Goal: Task Accomplishment & Management: Use online tool/utility

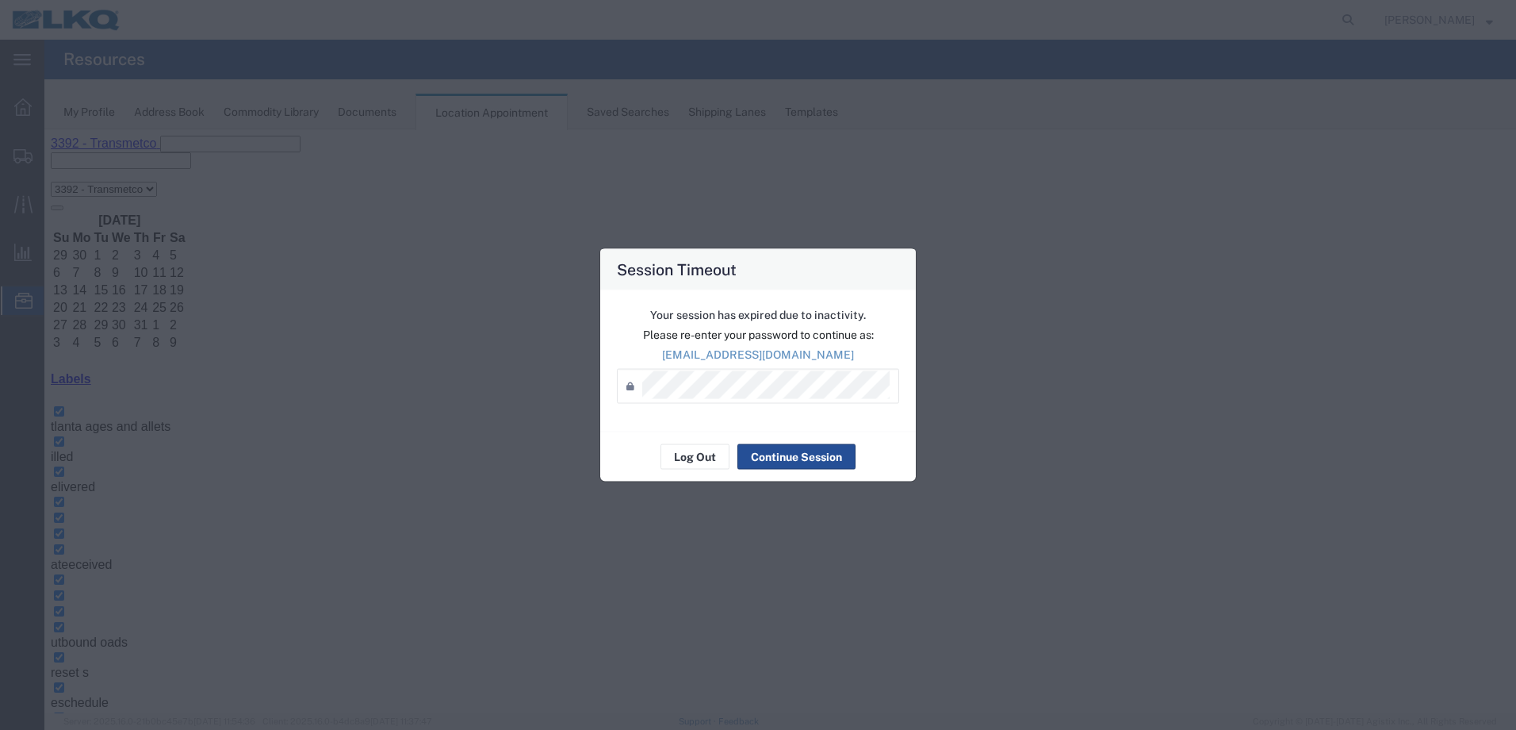
scroll to position [79, 0]
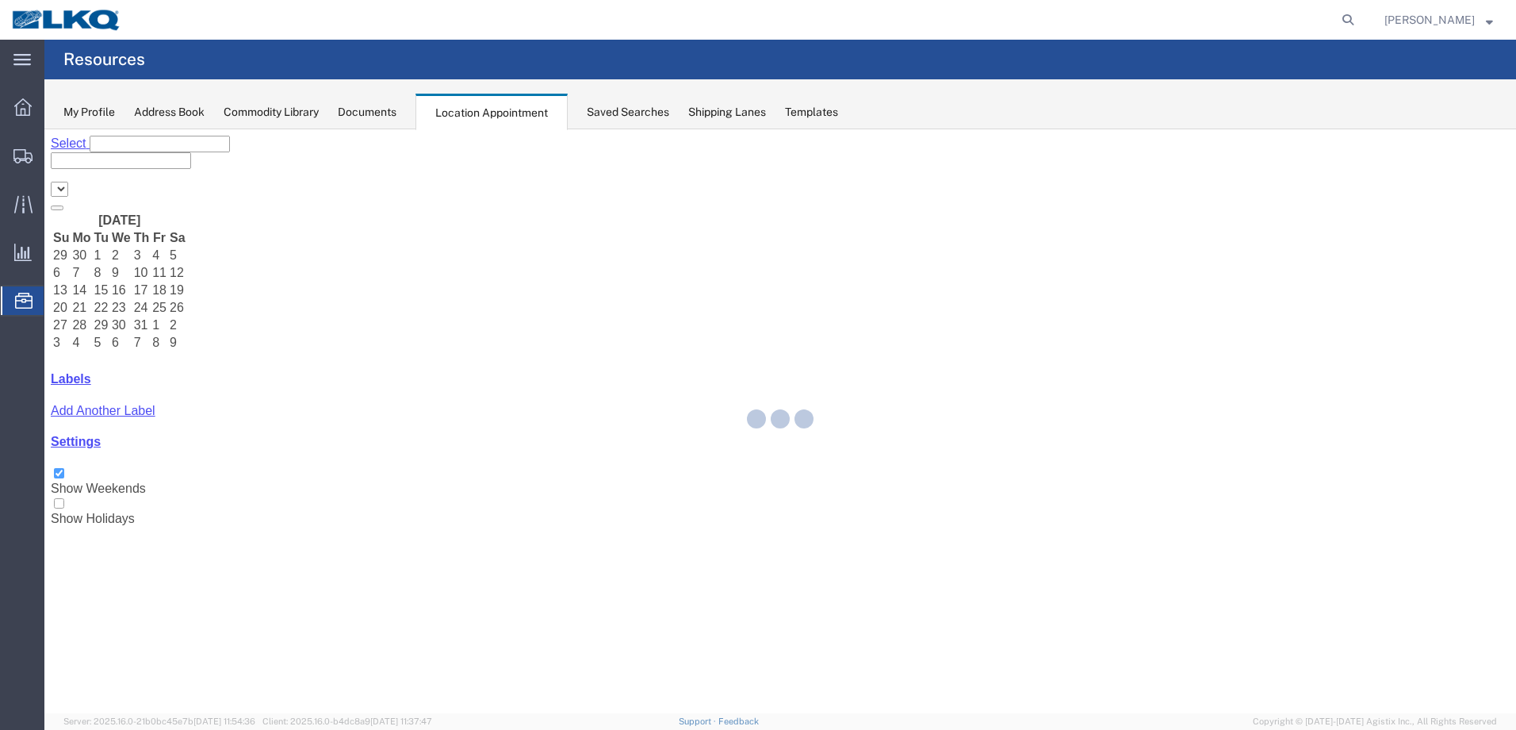
select select "28018"
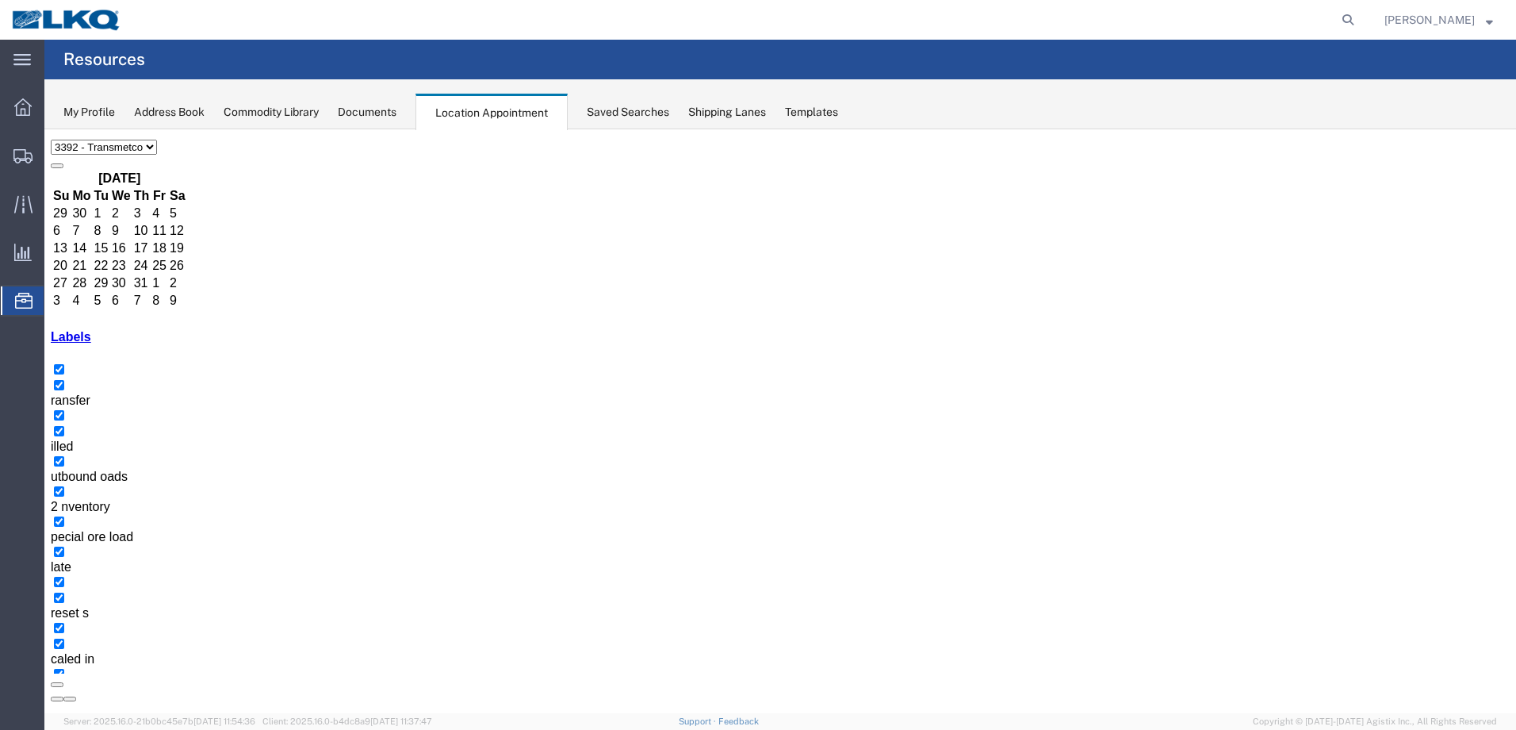
scroll to position [79, 0]
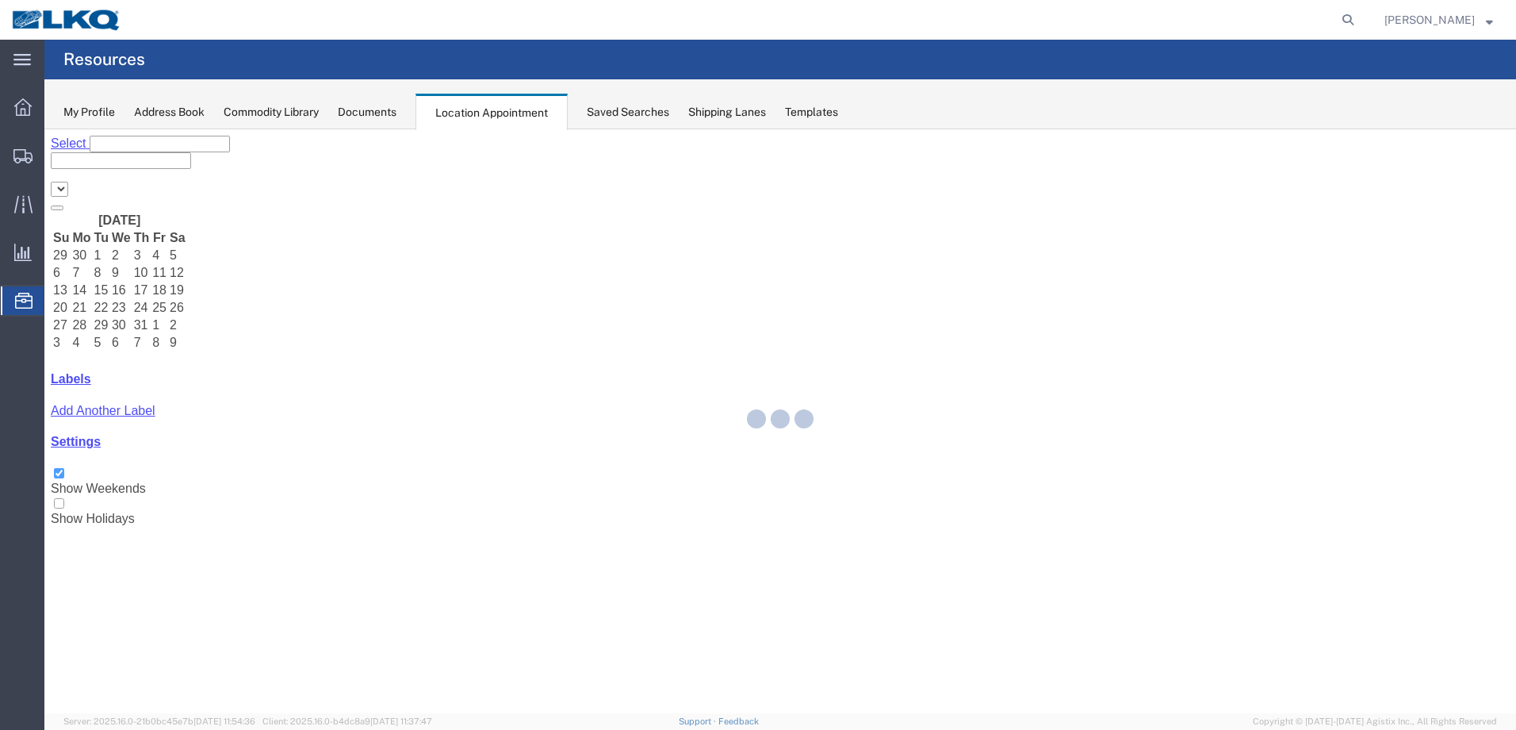
select select "28018"
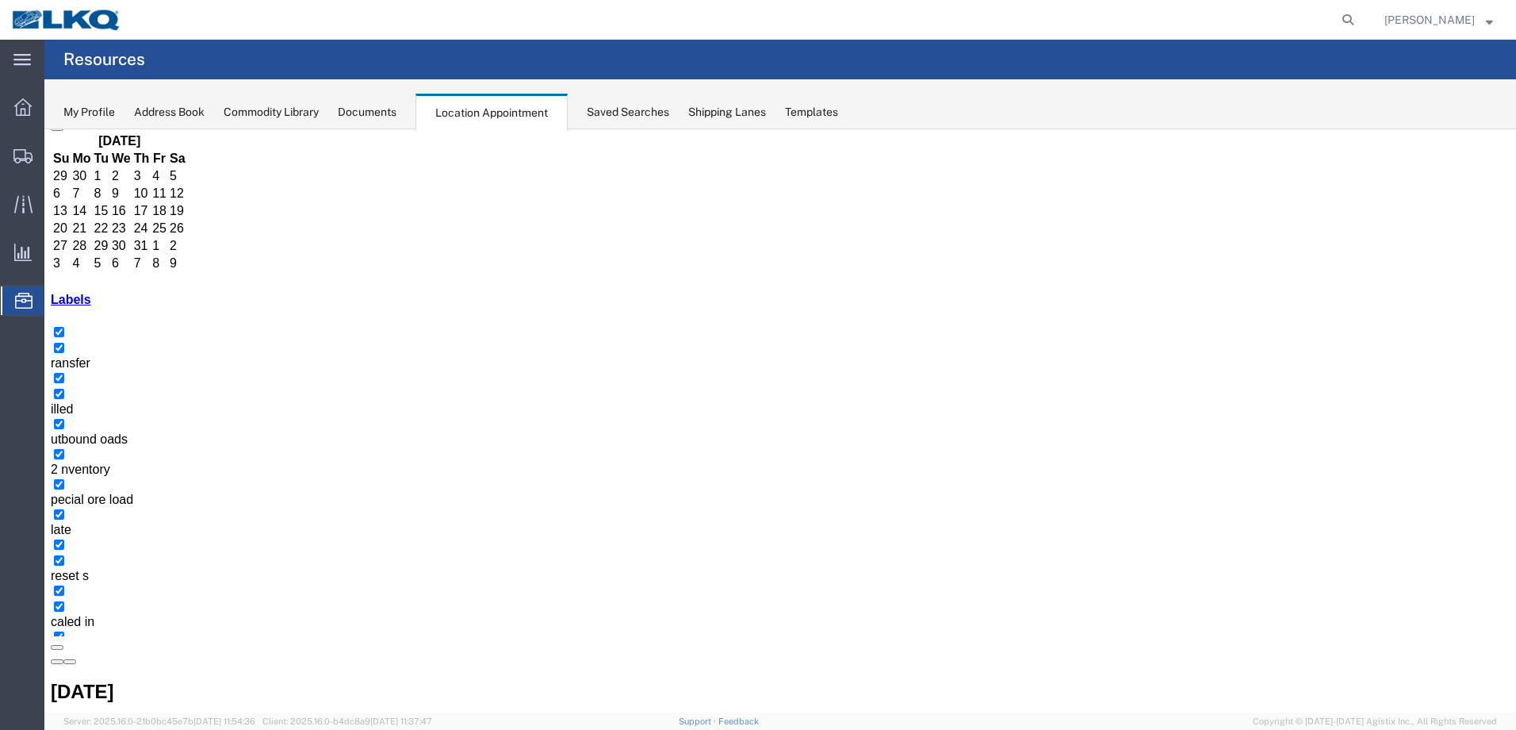
scroll to position [99, 0]
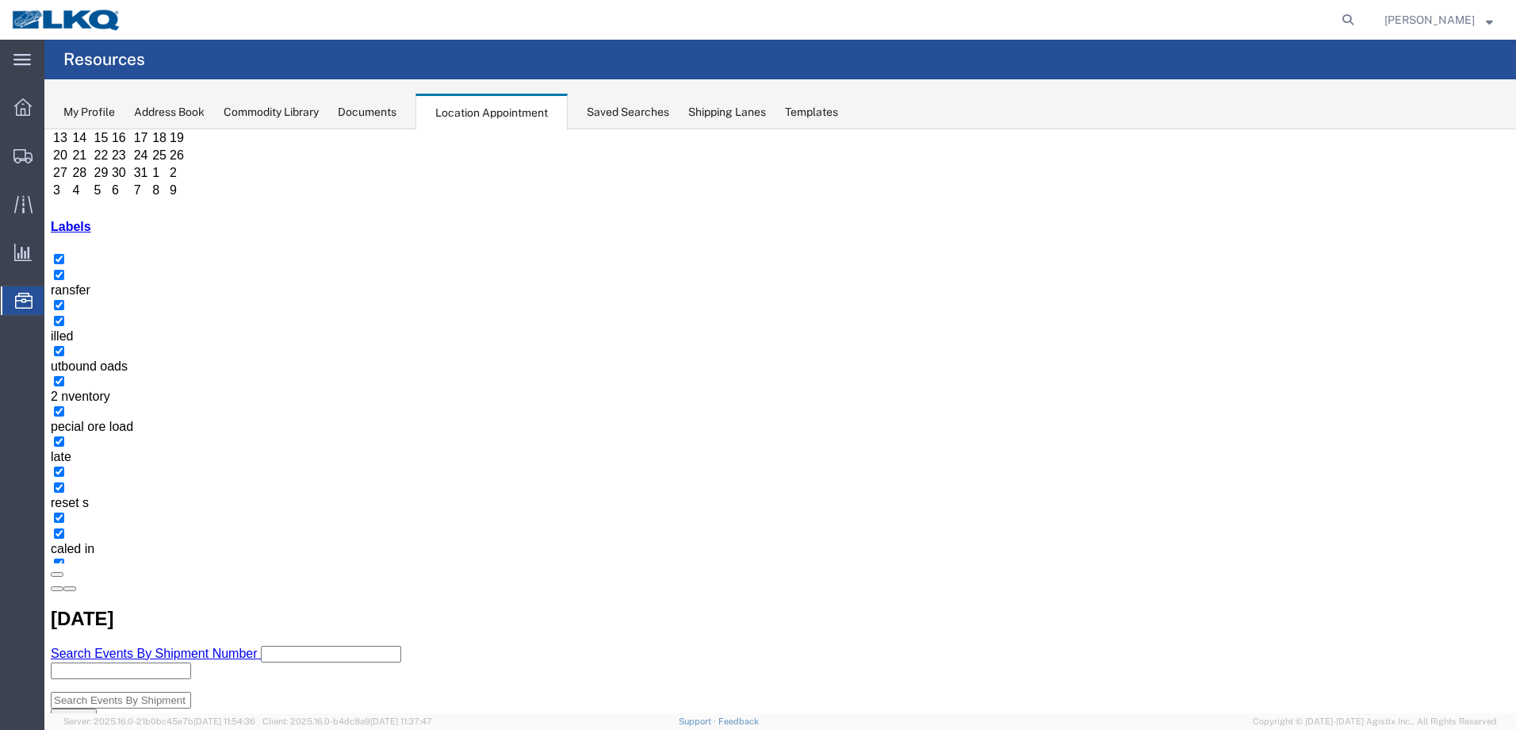
scroll to position [205, 0]
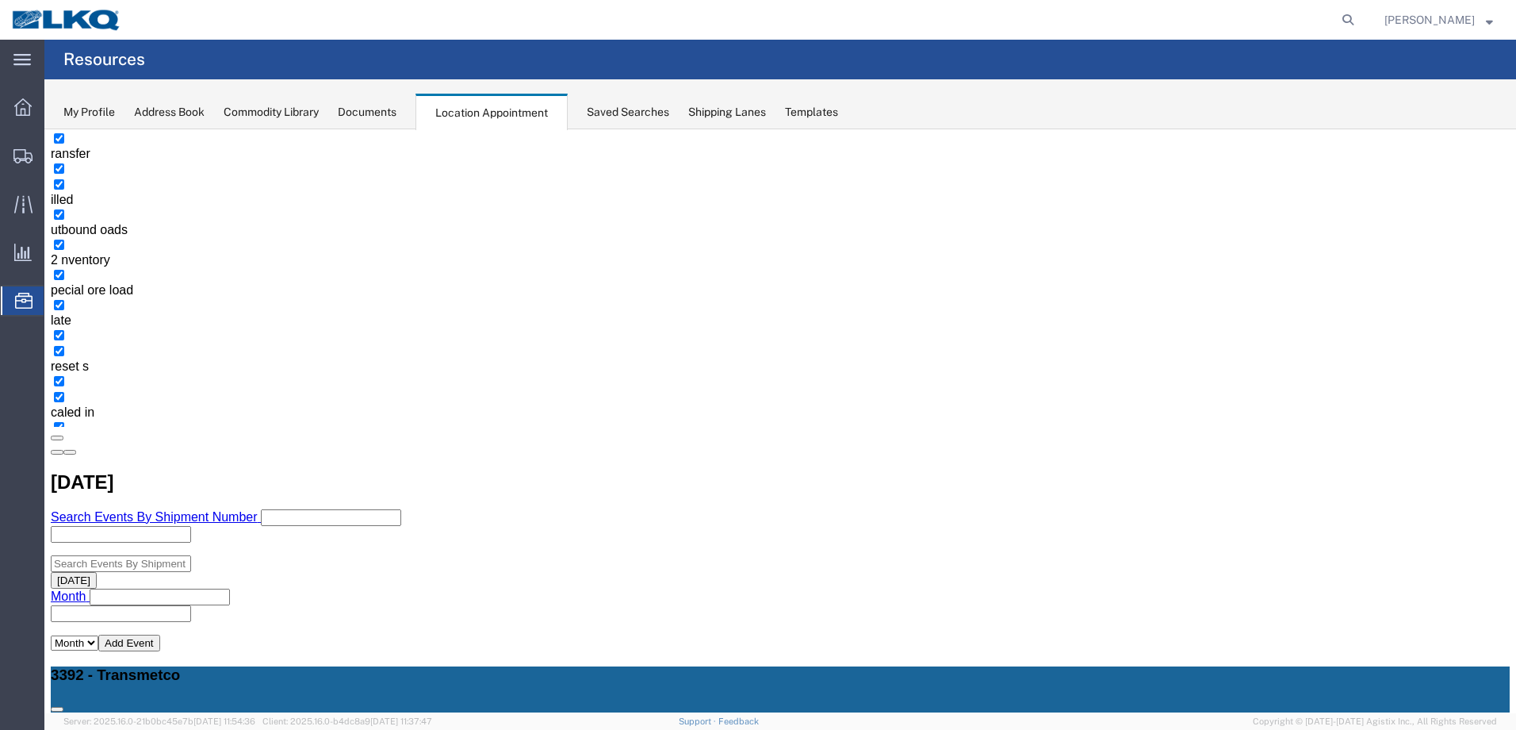
scroll to position [295, 0]
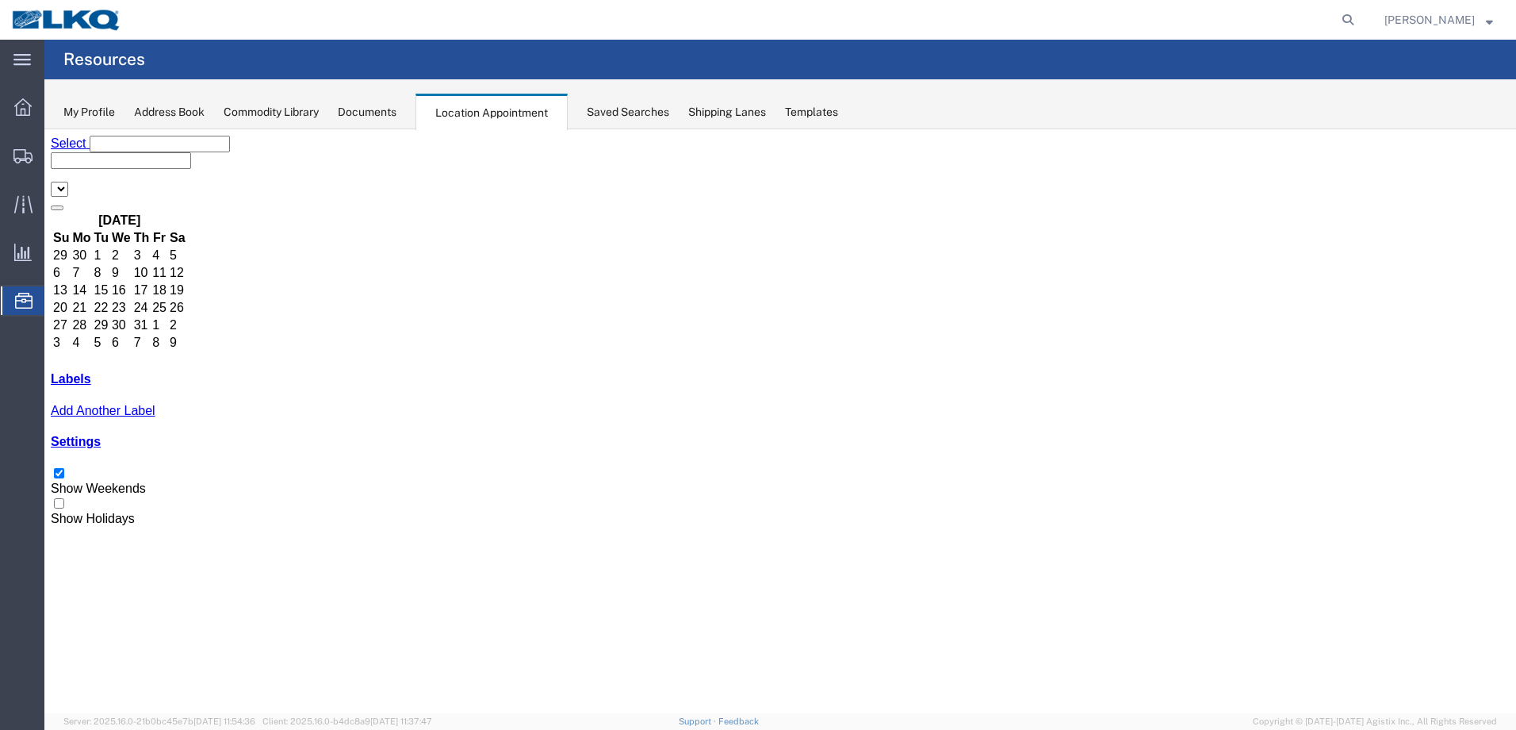
select select "28018"
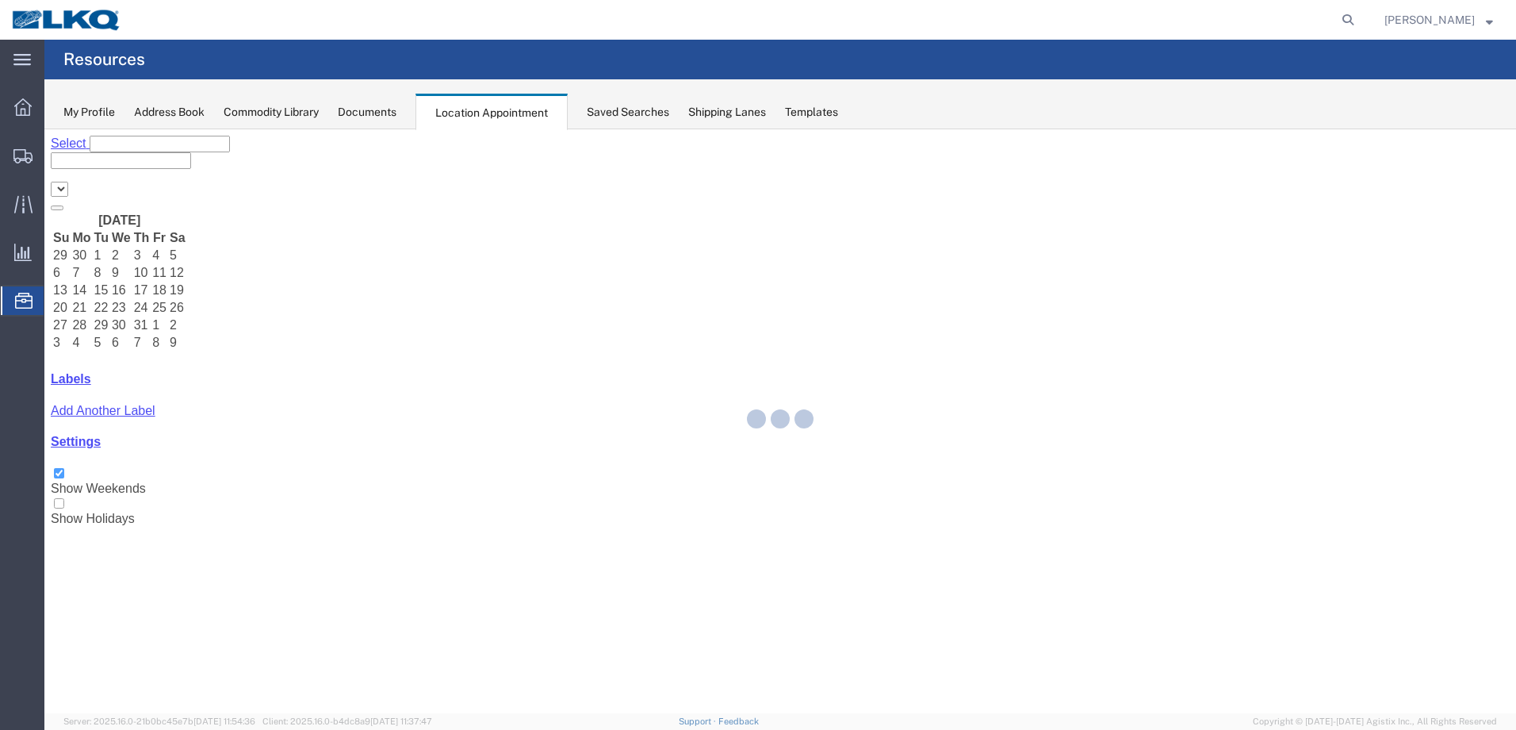
select select "28018"
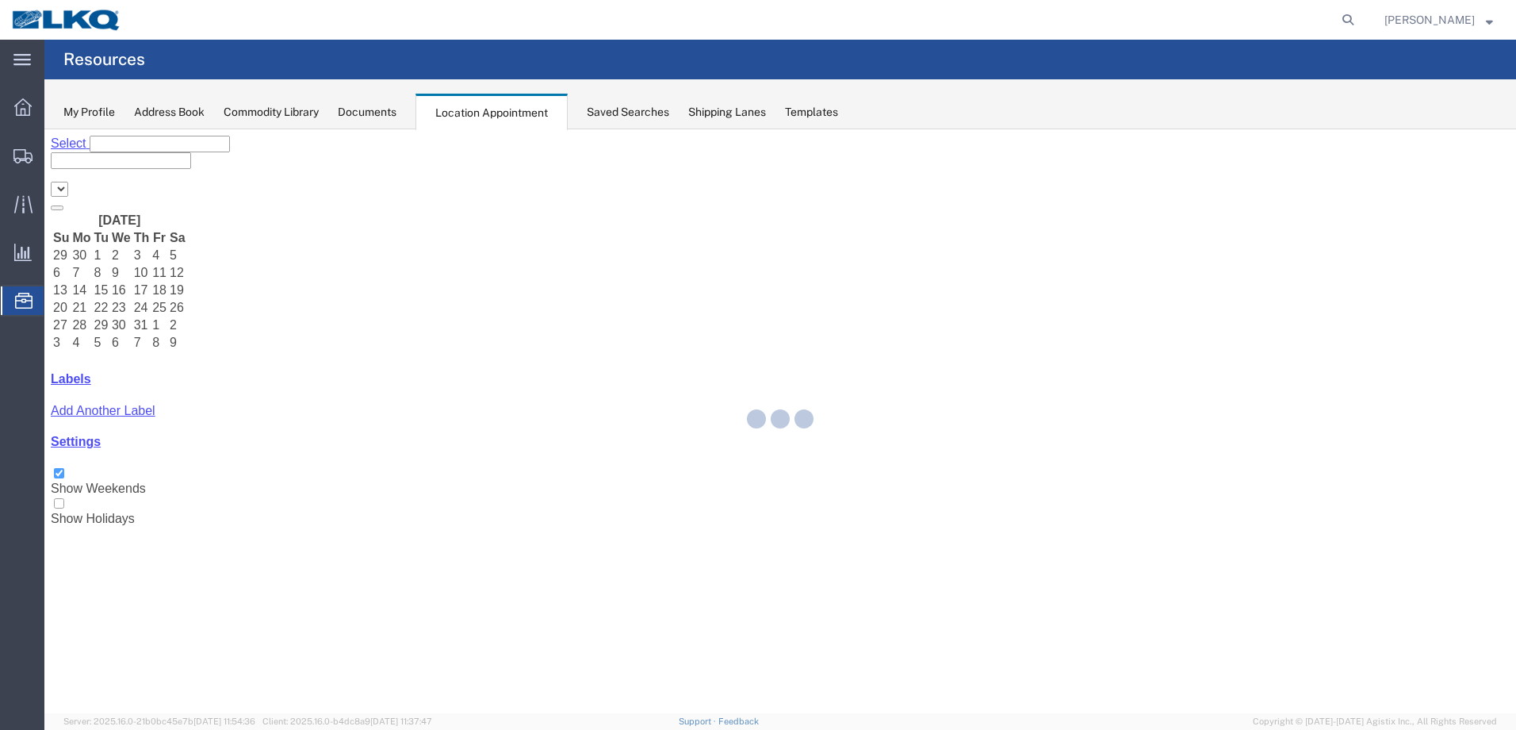
select select "28018"
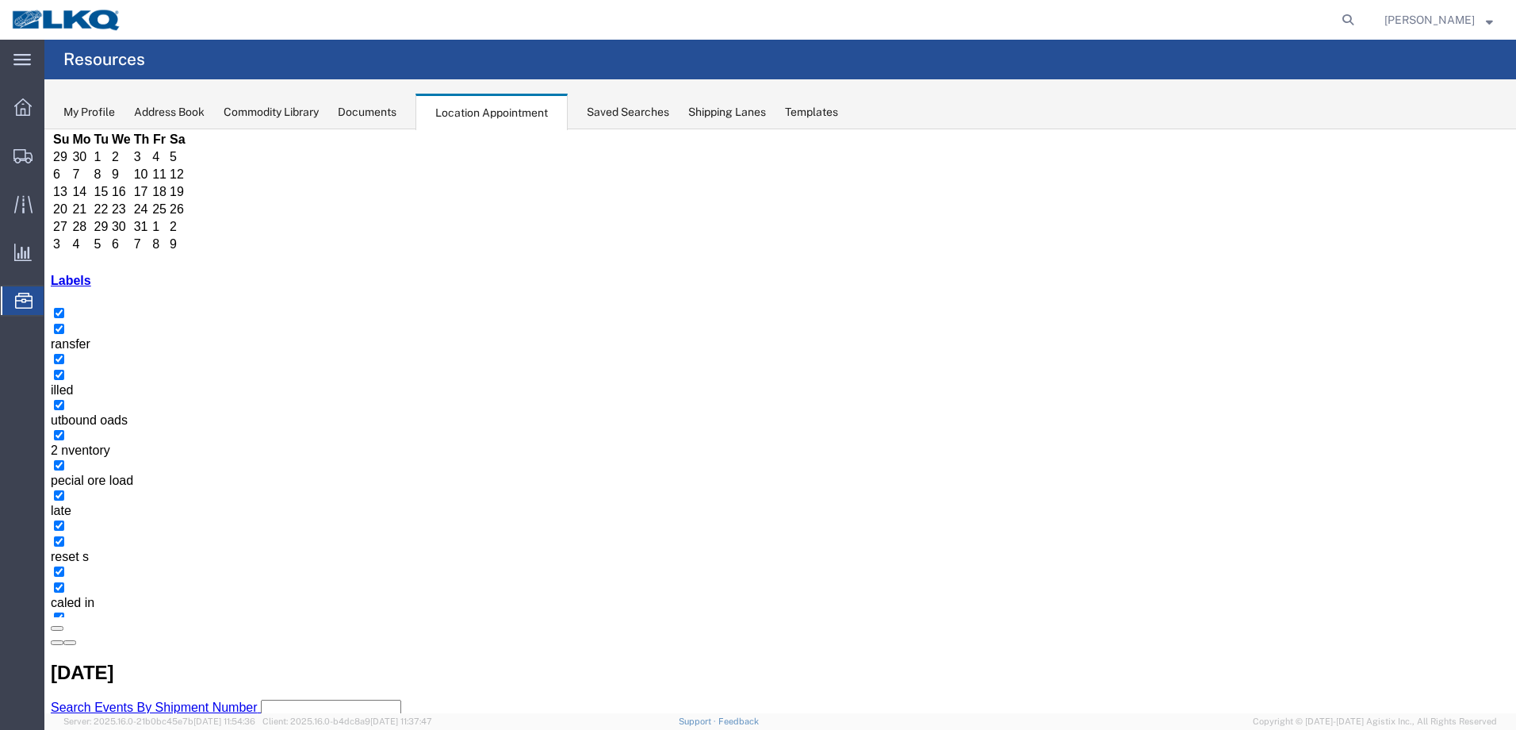
scroll to position [99, 0]
